Goal: Information Seeking & Learning: Check status

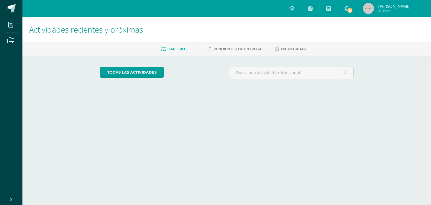
click at [390, 3] on link "[PERSON_NAME] Mi Perfil" at bounding box center [386, 8] width 61 height 17
click at [374, 5] on img at bounding box center [368, 8] width 11 height 11
click at [374, 6] on img at bounding box center [368, 8] width 11 height 11
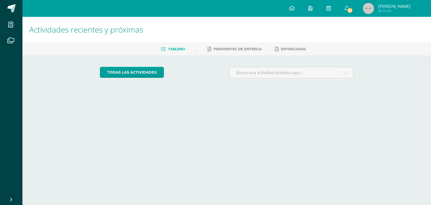
click at [374, 5] on img at bounding box center [368, 8] width 11 height 11
click at [406, 20] on h1 "Actividades recientes y próximas" at bounding box center [226, 30] width 395 height 26
click at [386, 6] on span "Josué Efraín Mi Perfil" at bounding box center [387, 8] width 50 height 11
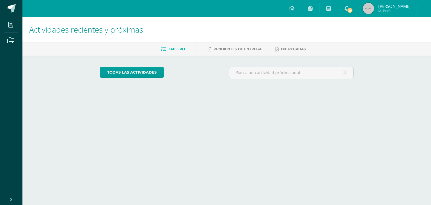
click at [387, 8] on span "Josué Efraín Mi Perfil" at bounding box center [394, 8] width 32 height 9
click at [395, 6] on span "Josué Efraín" at bounding box center [394, 6] width 32 height 6
click at [395, 7] on span "Josué Efraín" at bounding box center [394, 6] width 32 height 6
click at [394, 11] on span "Mi Perfil" at bounding box center [394, 10] width 32 height 5
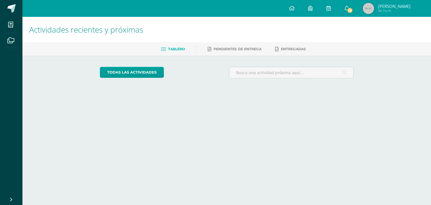
click at [394, 9] on span "Mi Perfil" at bounding box center [394, 10] width 32 height 5
click at [393, 8] on span "Josué Efraín" at bounding box center [394, 6] width 32 height 6
click at [393, 7] on span "Josué Efraín" at bounding box center [394, 6] width 32 height 6
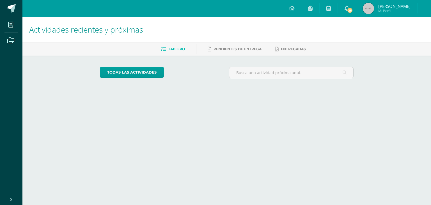
click at [395, 6] on span "Josué Efraín" at bounding box center [394, 6] width 32 height 6
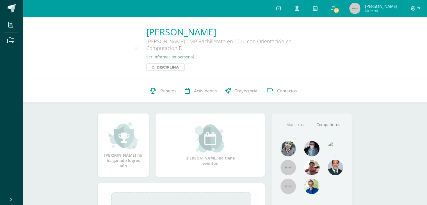
click at [174, 68] on span "Disciplina" at bounding box center [167, 67] width 22 height 7
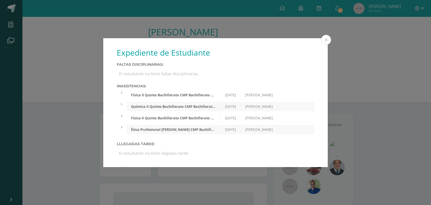
click at [329, 36] on button at bounding box center [326, 40] width 10 height 10
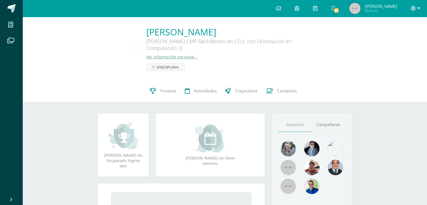
click at [413, 7] on icon at bounding box center [412, 8] width 5 height 5
click at [395, 36] on span "Cerrar sesión" at bounding box center [400, 38] width 25 height 5
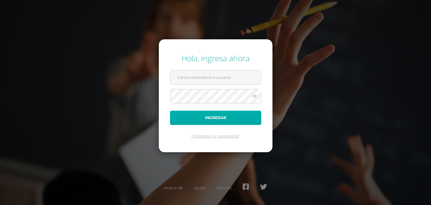
type input "[PERSON_NAME][EMAIL_ADDRESS][DOMAIN_NAME]"
click at [207, 120] on button "Ingresar" at bounding box center [215, 118] width 91 height 14
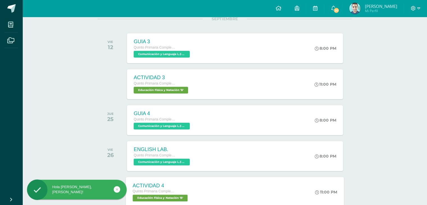
scroll to position [112, 0]
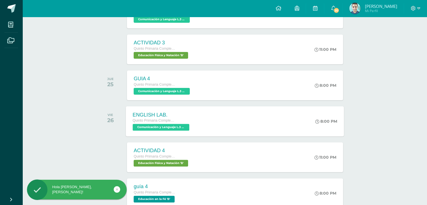
click at [181, 116] on div "ENGLISH LAB." at bounding box center [162, 115] width 58 height 6
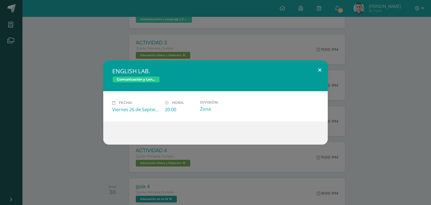
click at [322, 72] on button at bounding box center [320, 69] width 16 height 19
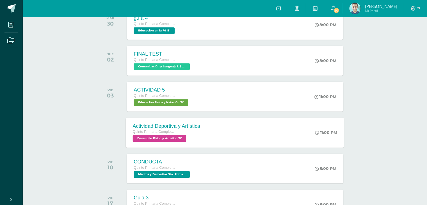
scroll to position [309, 0]
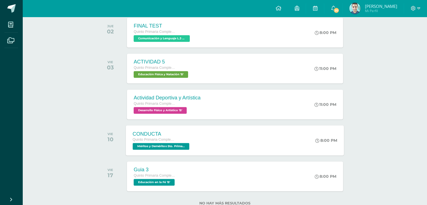
click at [242, 151] on div "CONDUCTA Quinto Primaria Complementaria Méritos y Deméritos 5to. Primaria ¨B¨ '…" at bounding box center [235, 140] width 218 height 30
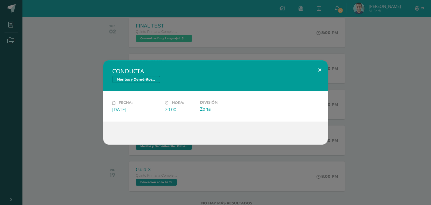
click at [315, 70] on button at bounding box center [320, 69] width 16 height 19
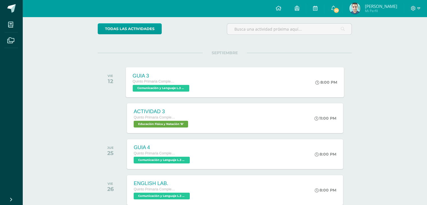
scroll to position [0, 0]
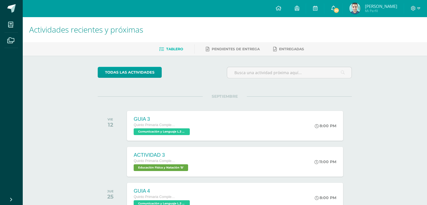
click at [333, 8] on link "20" at bounding box center [333, 8] width 18 height 17
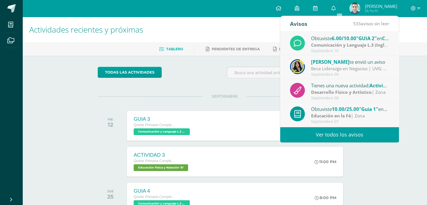
click at [326, 134] on link "Ver todos los avisos" at bounding box center [339, 134] width 119 height 15
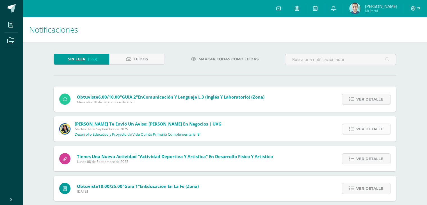
click at [358, 129] on span "Ver detalle" at bounding box center [369, 129] width 27 height 10
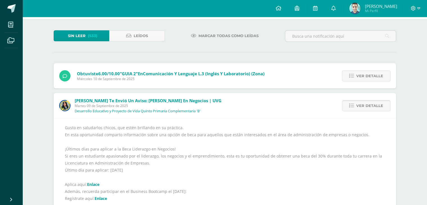
scroll to position [56, 0]
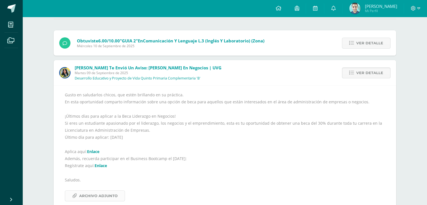
click at [93, 191] on span "Archivo Adjunto" at bounding box center [98, 195] width 38 height 10
click at [229, 51] on div "Obtuviste 6.00/10.00 "GUIA 2" en Comunicación y Lenguaje L.3 (Inglés y Laborato…" at bounding box center [162, 42] width 216 height 25
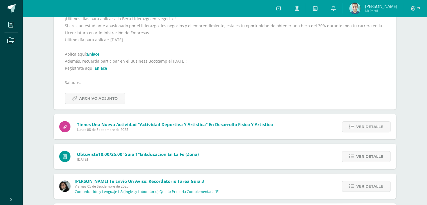
scroll to position [196, 0]
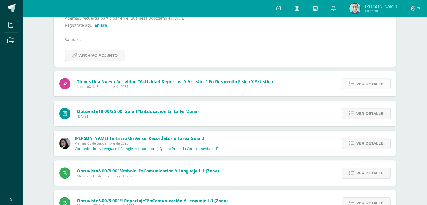
click at [355, 82] on link "Ver detalle" at bounding box center [366, 83] width 49 height 11
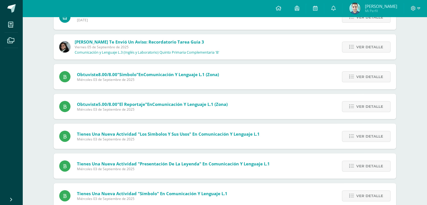
scroll to position [168, 0]
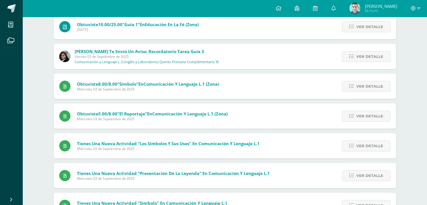
click at [156, 61] on p "Comunicación y Lenguaje L.3 (Inglés y Laboratorio) Quinto Primaria Complementar…" at bounding box center [147, 62] width 144 height 4
click at [375, 54] on span "Ver detalle" at bounding box center [369, 56] width 27 height 10
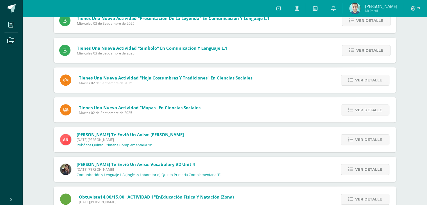
scroll to position [423, 0]
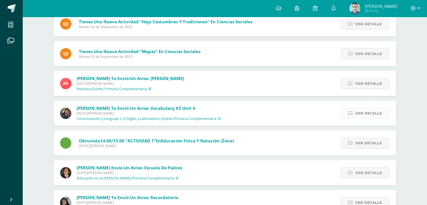
click at [362, 108] on span "Ver detalle" at bounding box center [368, 113] width 27 height 10
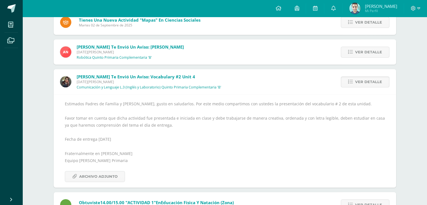
scroll to position [347, 0]
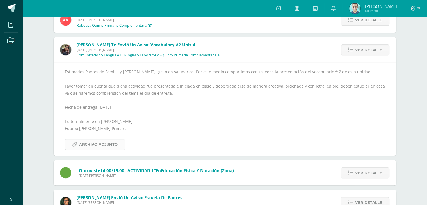
click at [110, 143] on span "Archivo Adjunto" at bounding box center [98, 144] width 38 height 10
click at [109, 146] on span "Archivo Adjunto" at bounding box center [98, 144] width 38 height 10
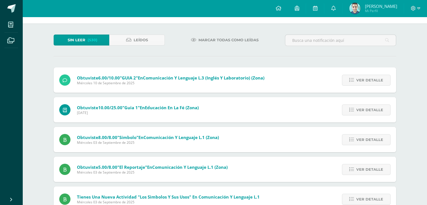
scroll to position [0, 0]
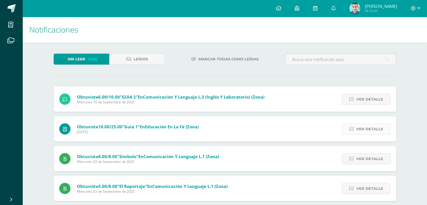
click at [363, 129] on span "Ver detalle" at bounding box center [369, 129] width 27 height 10
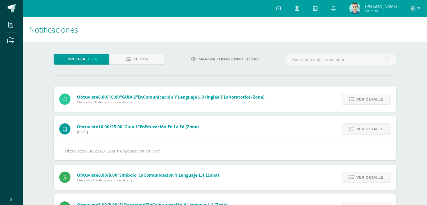
click at [377, 126] on span "Ver detalle" at bounding box center [369, 129] width 27 height 10
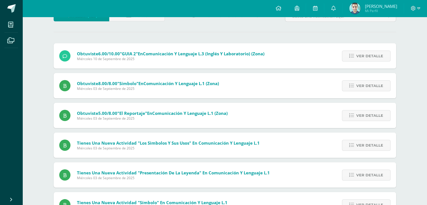
scroll to position [56, 0]
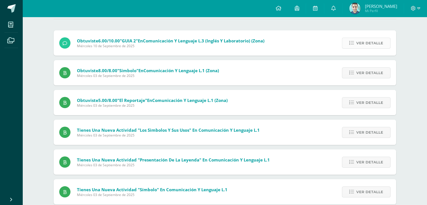
click at [371, 44] on span "Ver detalle" at bounding box center [369, 43] width 27 height 10
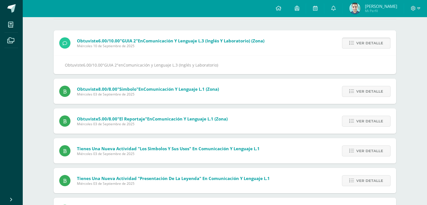
click at [370, 44] on span "Ver detalle" at bounding box center [369, 43] width 27 height 10
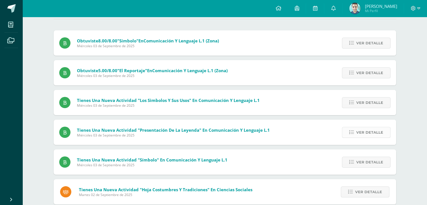
click at [350, 130] on icon at bounding box center [351, 132] width 5 height 5
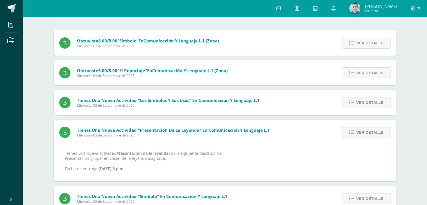
click at [354, 130] on icon at bounding box center [351, 132] width 5 height 5
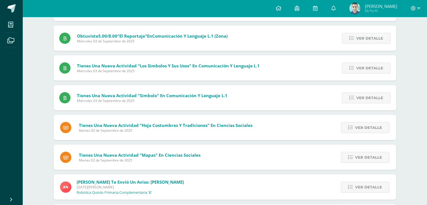
scroll to position [0, 0]
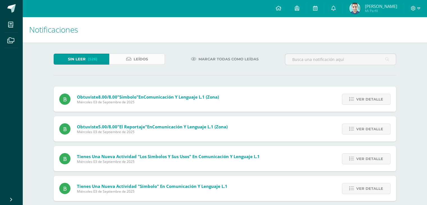
click at [160, 57] on link "Leídos" at bounding box center [137, 59] width 56 height 11
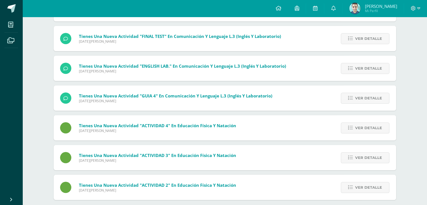
scroll to position [393, 0]
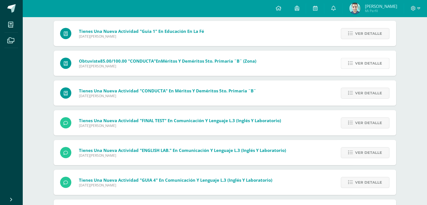
click at [361, 64] on span "Ver detalle" at bounding box center [368, 63] width 27 height 10
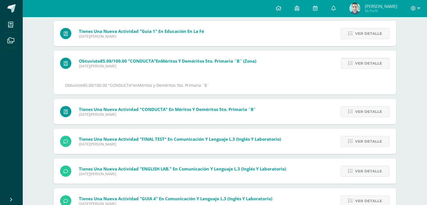
click at [361, 64] on span "Ver detalle" at bounding box center [368, 63] width 27 height 10
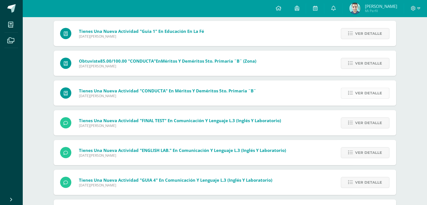
click at [361, 93] on span "Ver detalle" at bounding box center [368, 93] width 27 height 10
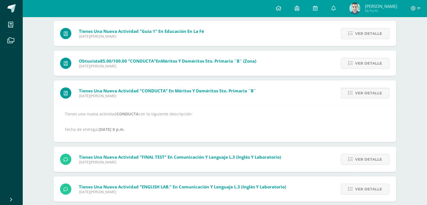
click at [361, 93] on span "Ver detalle" at bounding box center [368, 93] width 27 height 10
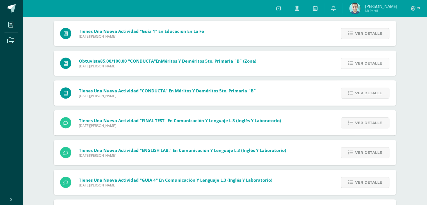
click at [342, 63] on link "Ver detalle" at bounding box center [364, 63] width 49 height 11
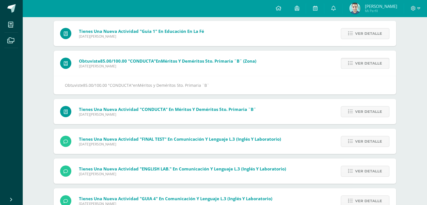
click at [347, 62] on link "Ver detalle" at bounding box center [364, 63] width 49 height 11
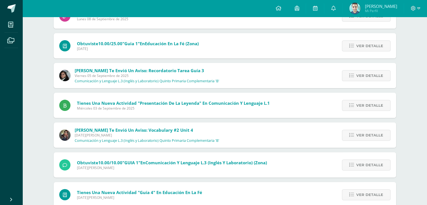
scroll to position [140, 0]
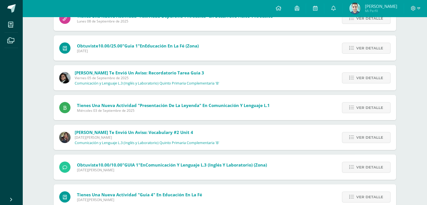
click at [370, 160] on div "Ver detalle" at bounding box center [364, 166] width 63 height 25
click at [369, 163] on link "Ver detalle" at bounding box center [366, 167] width 49 height 11
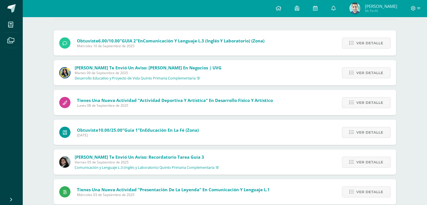
scroll to position [0, 0]
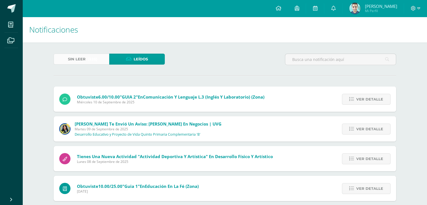
click at [78, 58] on span "Sin leer" at bounding box center [77, 59] width 18 height 10
